Goal: Check status: Check status

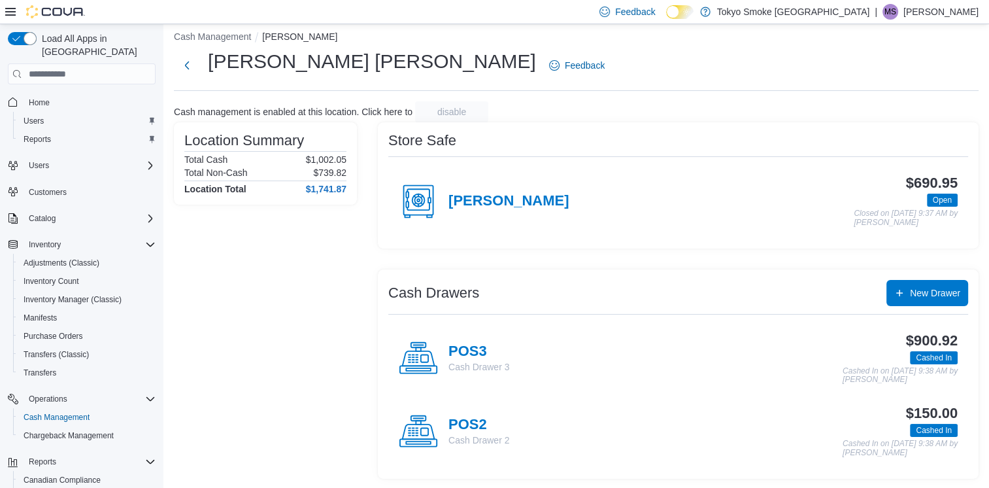
scroll to position [83, 0]
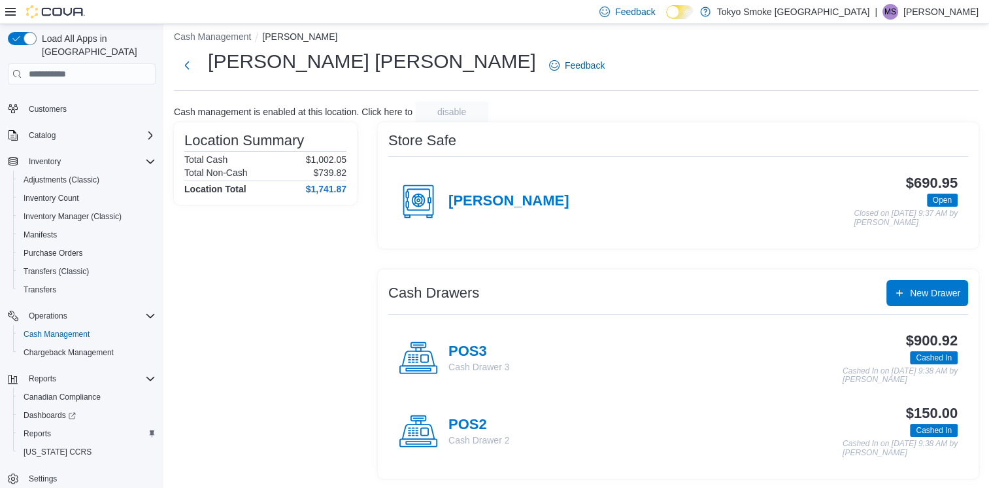
click at [484, 336] on div "POS3 Cash Drawer 3 $900.92 Cashed In Cashed In on [DATE] 9:38 AM by [PERSON_NAM…" at bounding box center [678, 358] width 580 height 73
click at [484, 347] on h4 "POS3" at bounding box center [479, 351] width 61 height 17
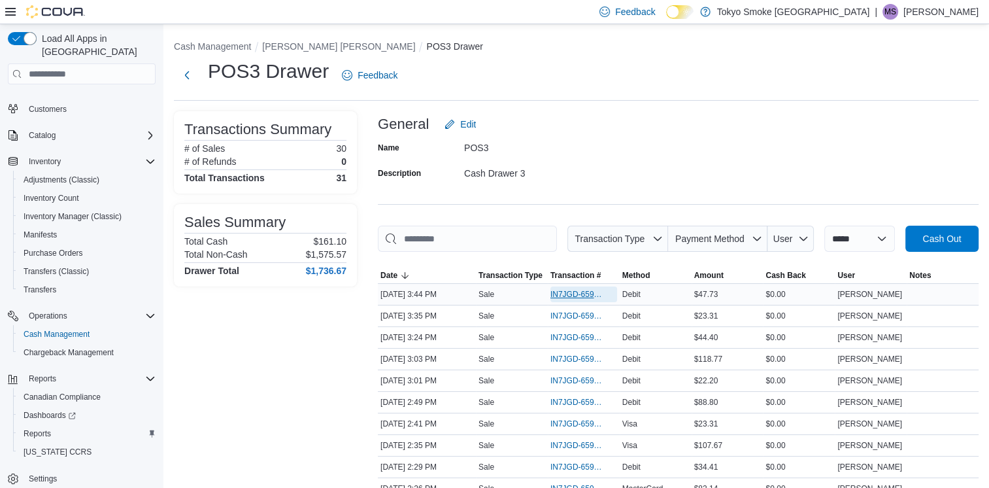
click at [573, 290] on span "IN7JGD-6599194" at bounding box center [578, 294] width 54 height 10
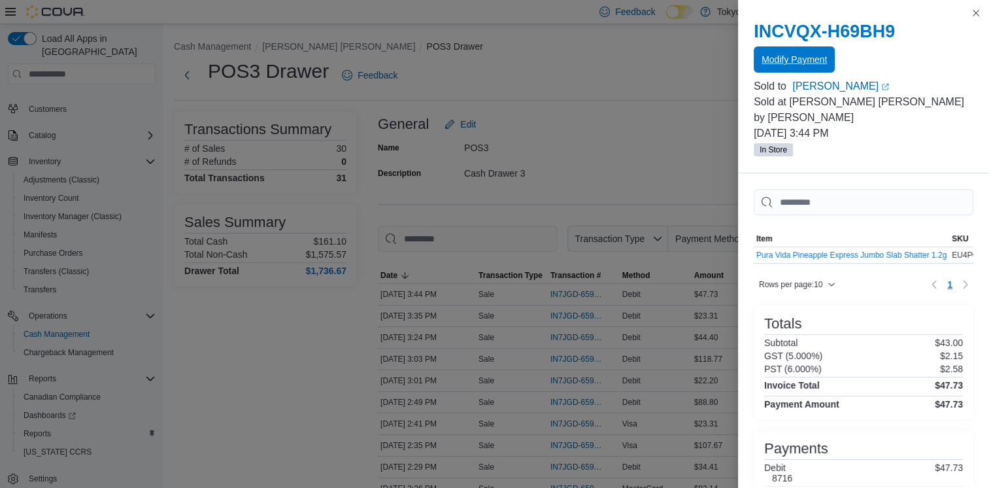
click at [813, 54] on span "Modify Payment" at bounding box center [794, 59] width 65 height 13
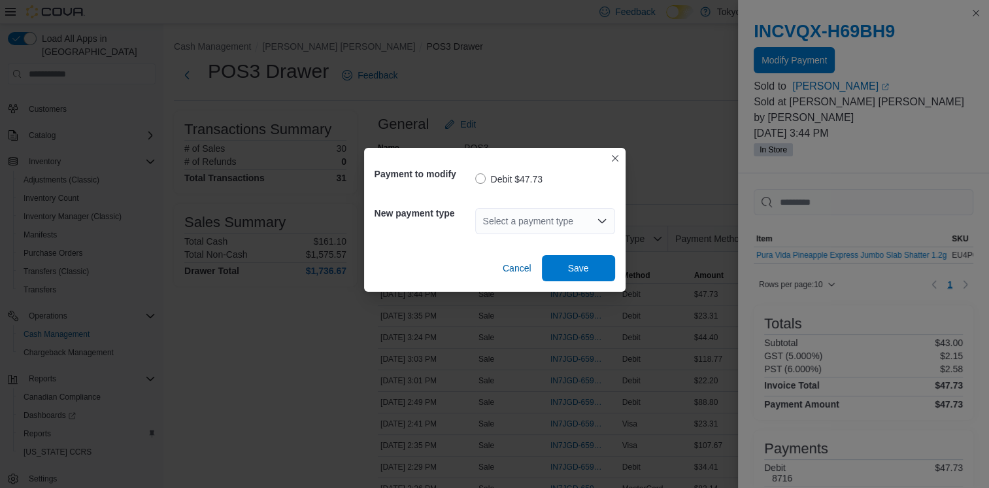
click at [553, 218] on div "Select a payment type" at bounding box center [545, 221] width 140 height 26
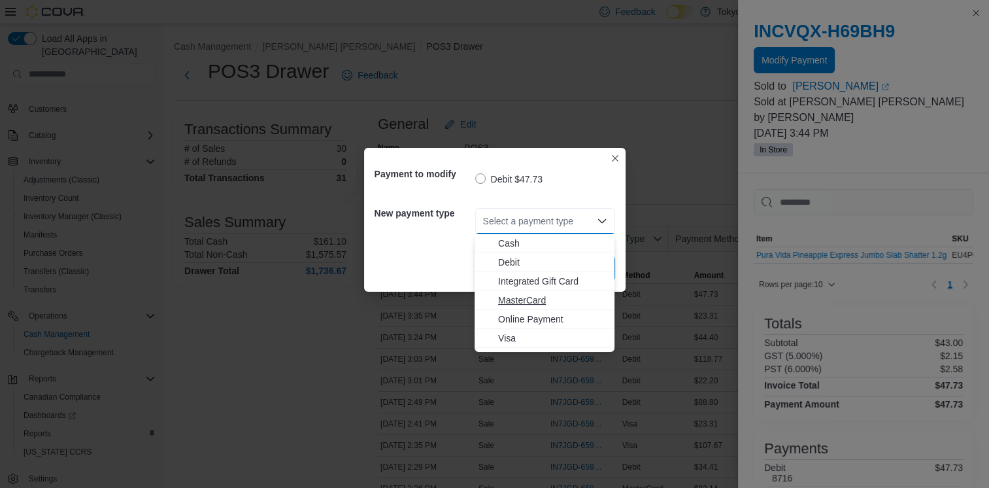
click at [543, 296] on span "MasterCard" at bounding box center [552, 300] width 109 height 13
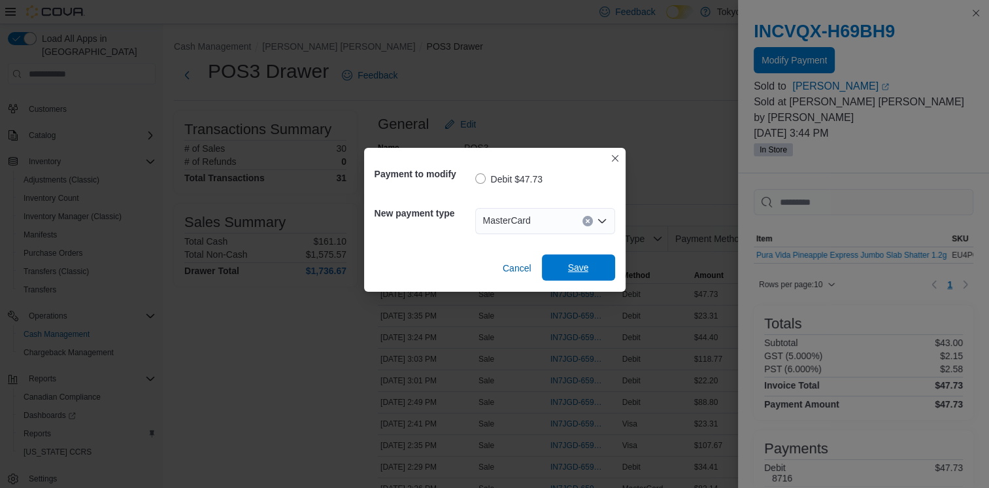
click at [575, 273] on span "Save" at bounding box center [578, 267] width 21 height 13
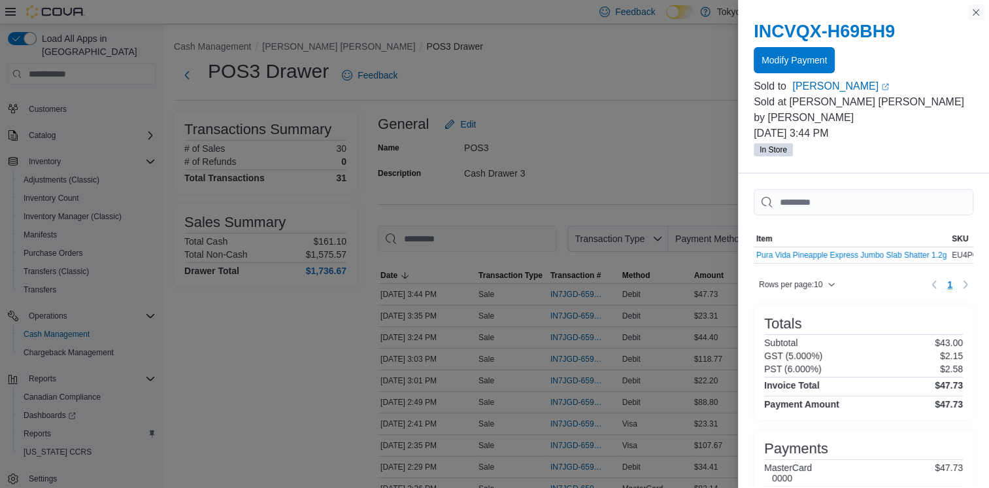
click at [977, 13] on button "Close this dialog" at bounding box center [977, 13] width 16 height 16
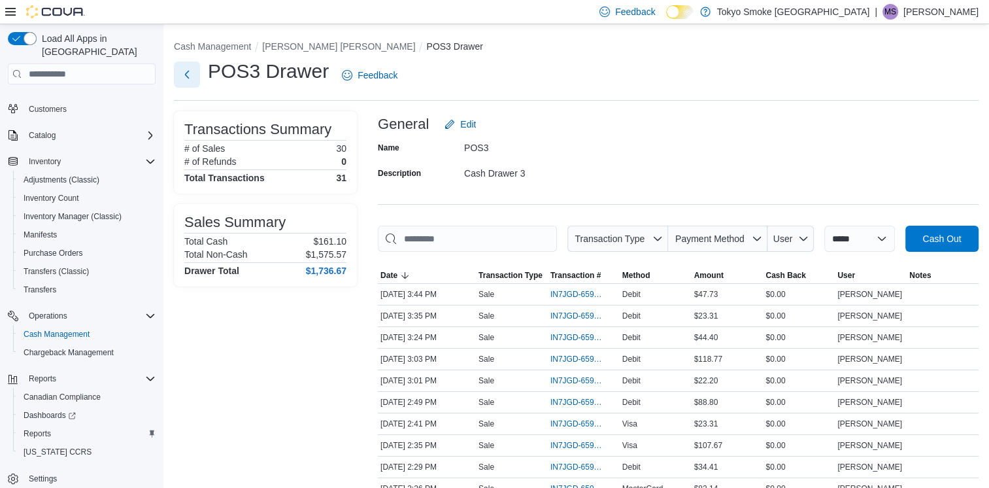
click at [197, 84] on button "Next" at bounding box center [187, 74] width 26 height 26
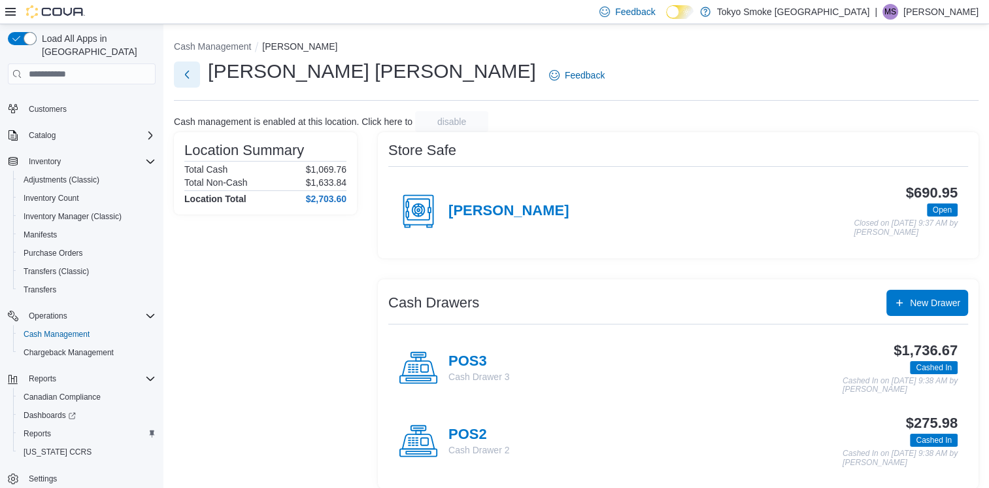
click at [197, 80] on button "Next" at bounding box center [187, 74] width 26 height 26
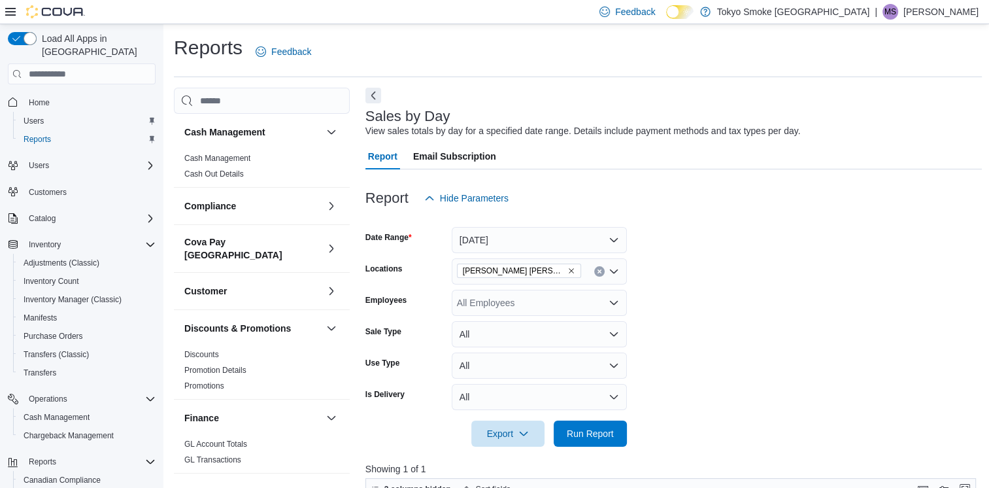
scroll to position [654, 0]
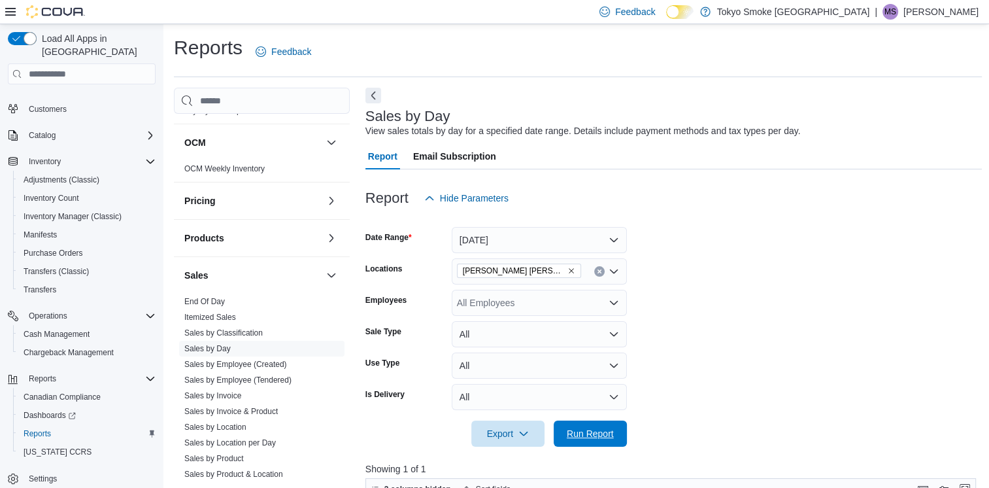
click at [603, 437] on span "Run Report" at bounding box center [590, 433] width 47 height 13
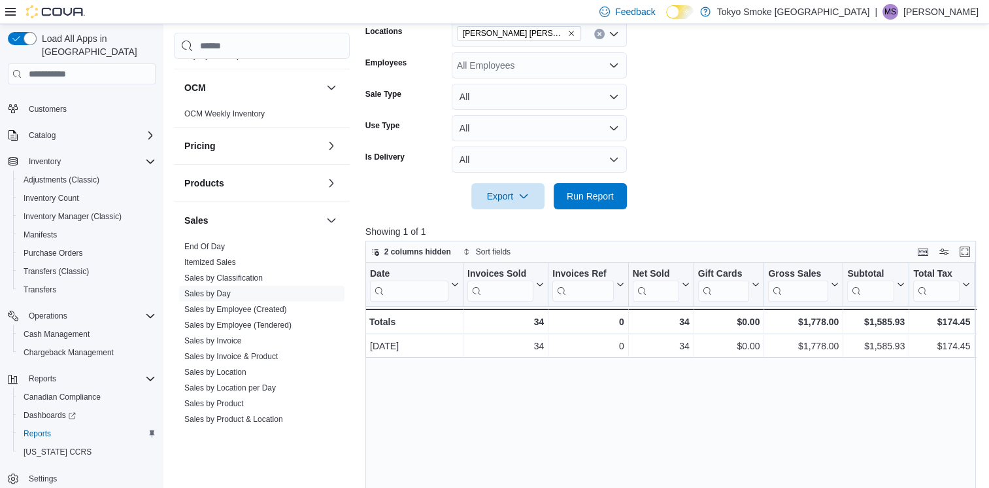
scroll to position [262, 0]
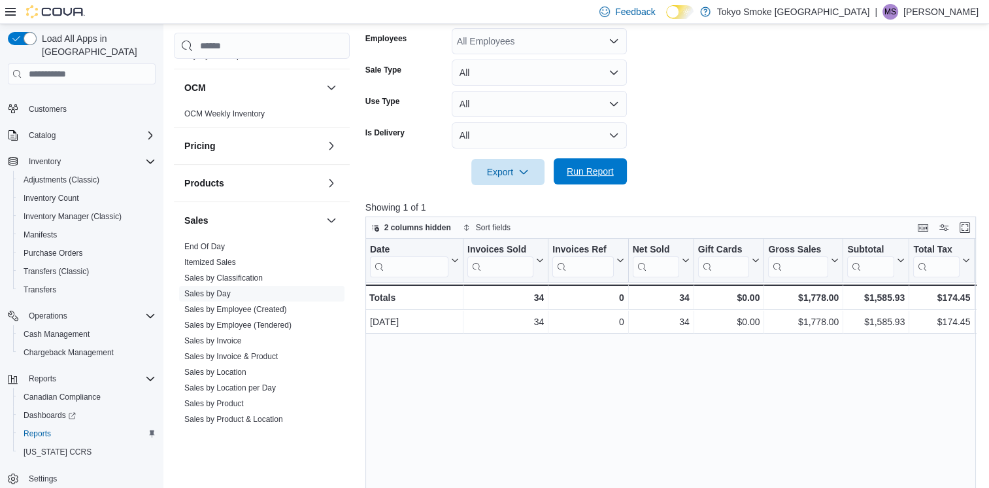
click at [606, 180] on span "Run Report" at bounding box center [591, 171] width 58 height 26
click at [612, 177] on span "Run Report" at bounding box center [590, 171] width 47 height 13
